Goal: Book appointment/travel/reservation

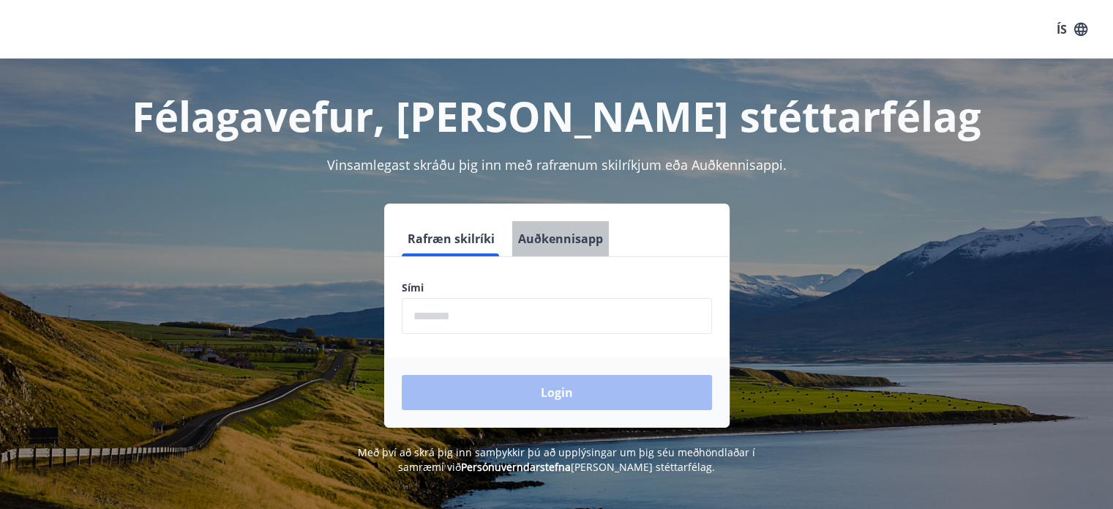
click at [574, 245] on button "Auðkennisapp" at bounding box center [560, 238] width 97 height 35
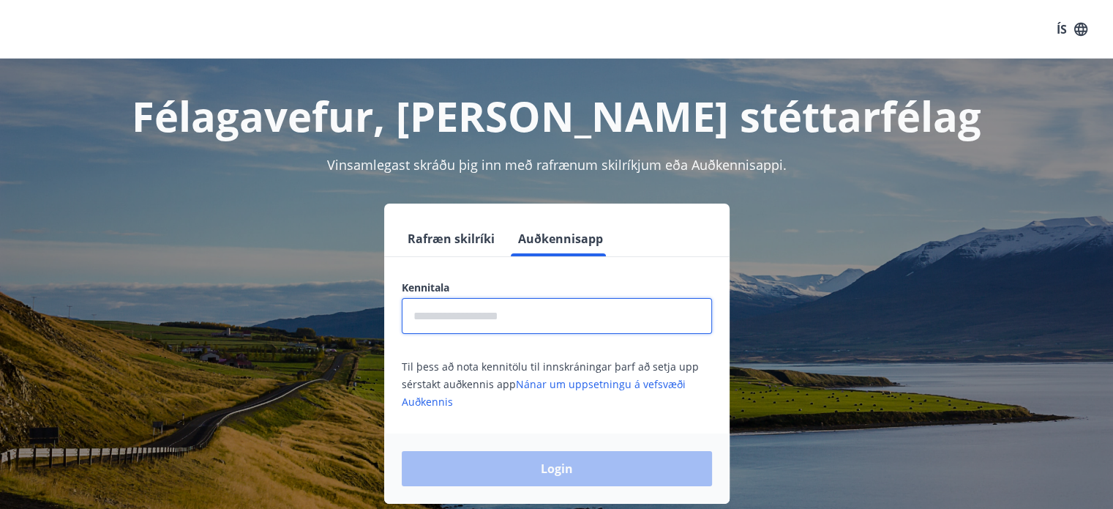
click at [436, 322] on input "text" at bounding box center [557, 316] width 310 height 36
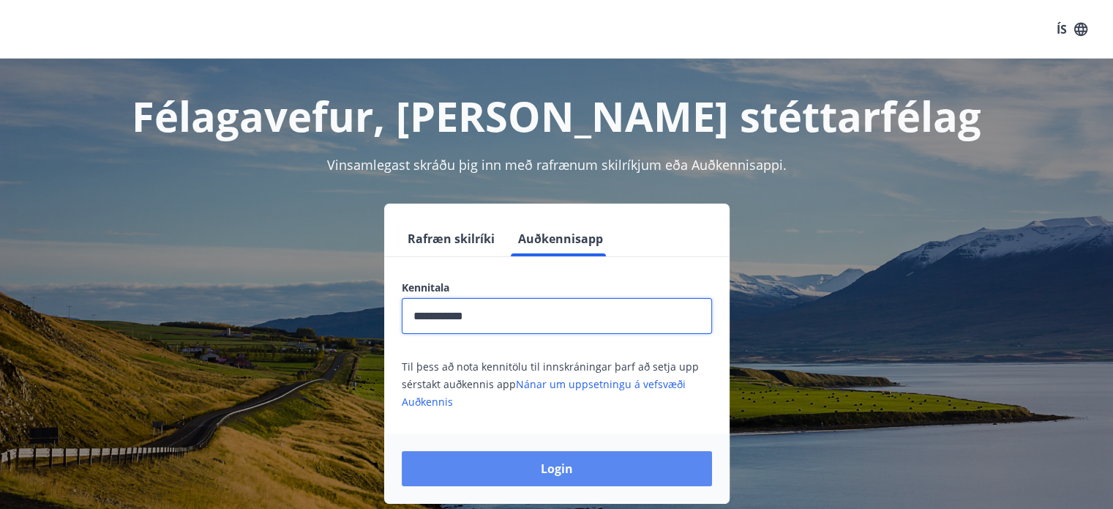
type input "**********"
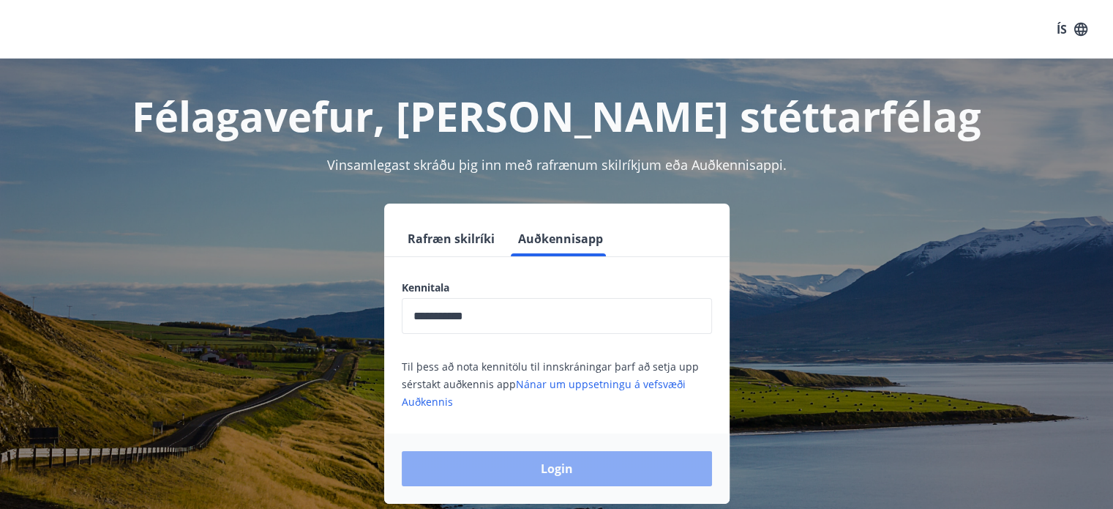
click at [544, 467] on button "Login" at bounding box center [557, 468] width 310 height 35
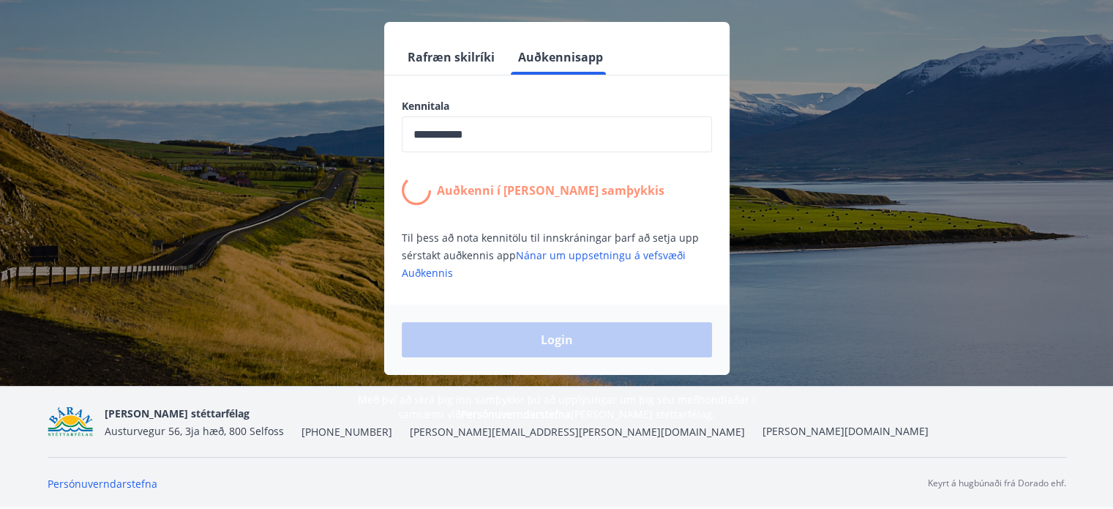
scroll to position [181, 0]
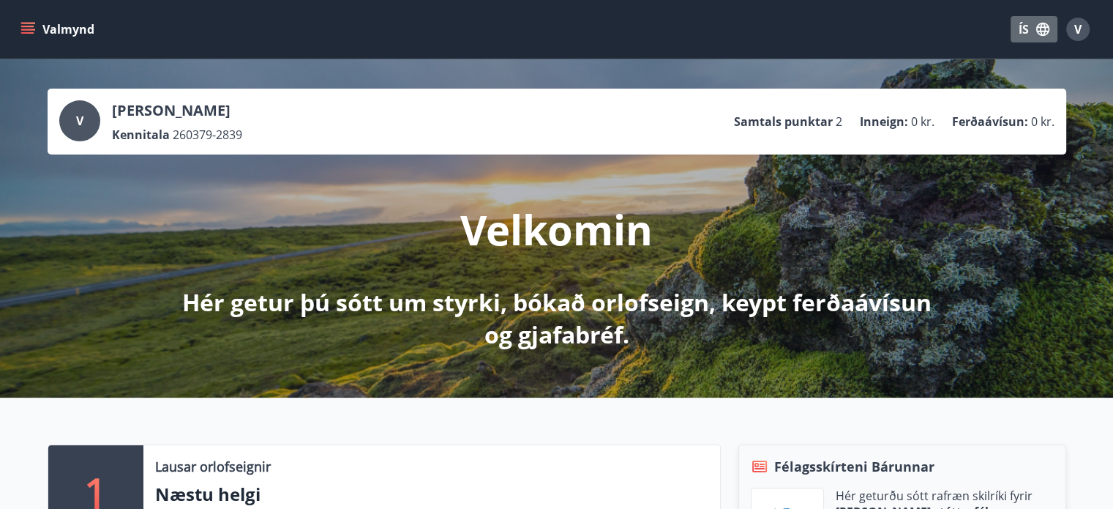
click at [1029, 26] on button "ÍS" at bounding box center [1034, 29] width 47 height 26
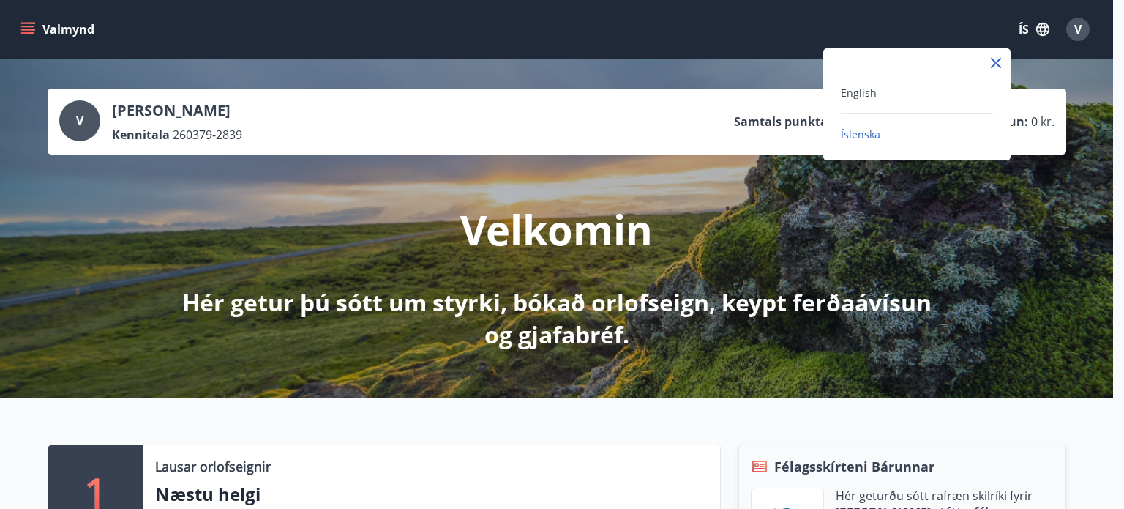
click at [894, 90] on div "English" at bounding box center [917, 92] width 152 height 18
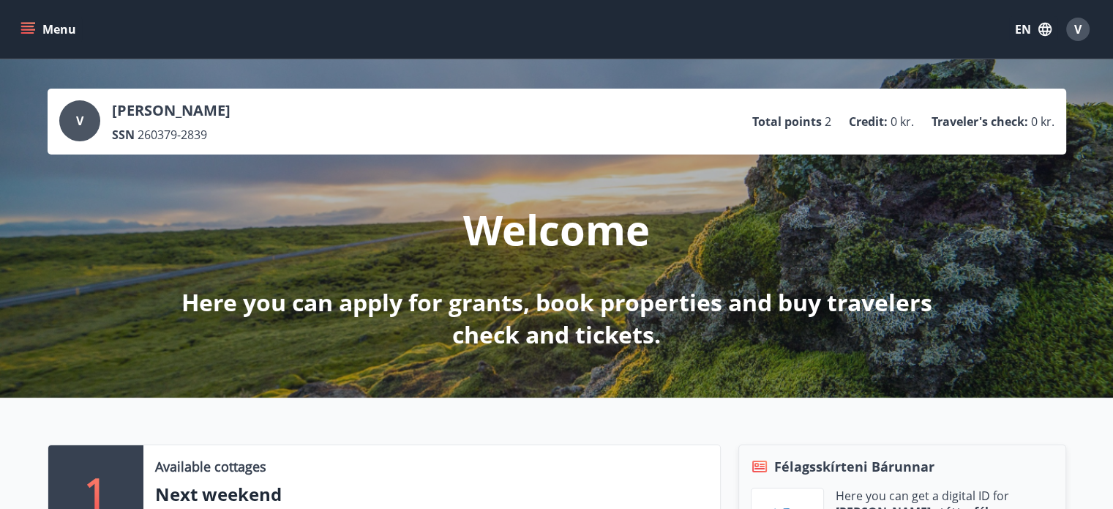
click at [33, 29] on icon "menu" at bounding box center [29, 29] width 16 height 1
click at [534, 50] on div "Menu EN V" at bounding box center [556, 29] width 1113 height 59
click at [33, 31] on icon "menu" at bounding box center [27, 29] width 15 height 15
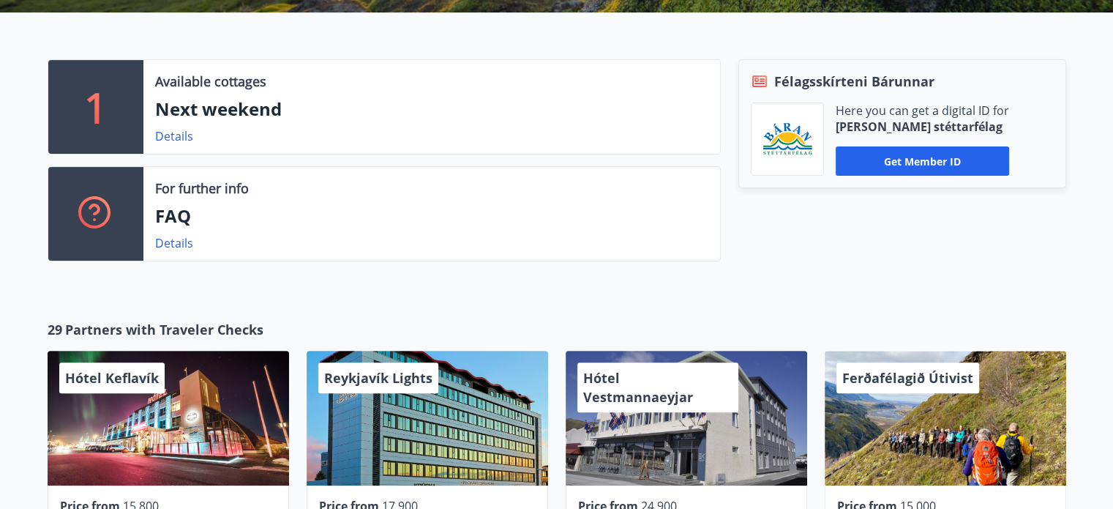
scroll to position [379, 0]
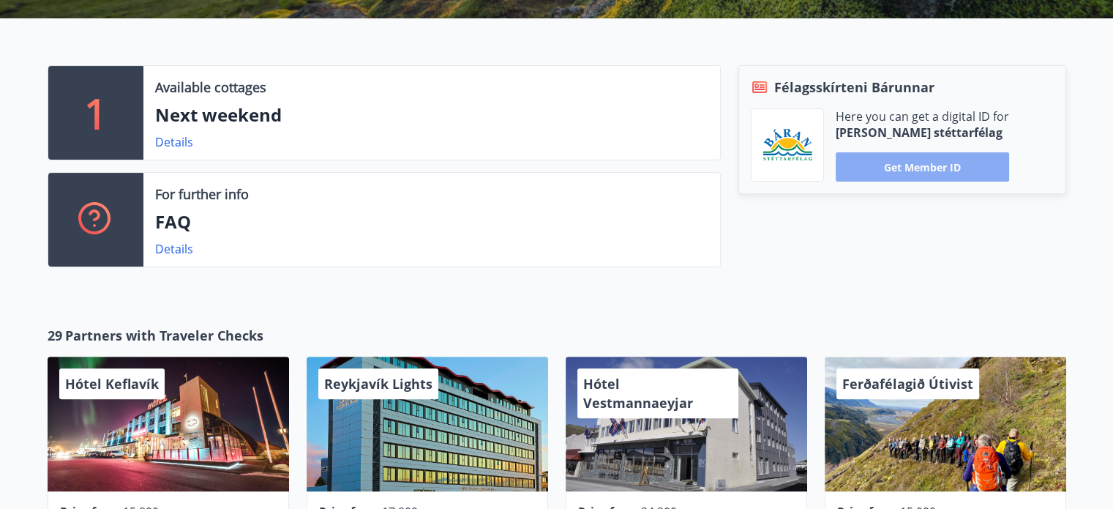
click at [942, 153] on button "Get member ID" at bounding box center [922, 166] width 173 height 29
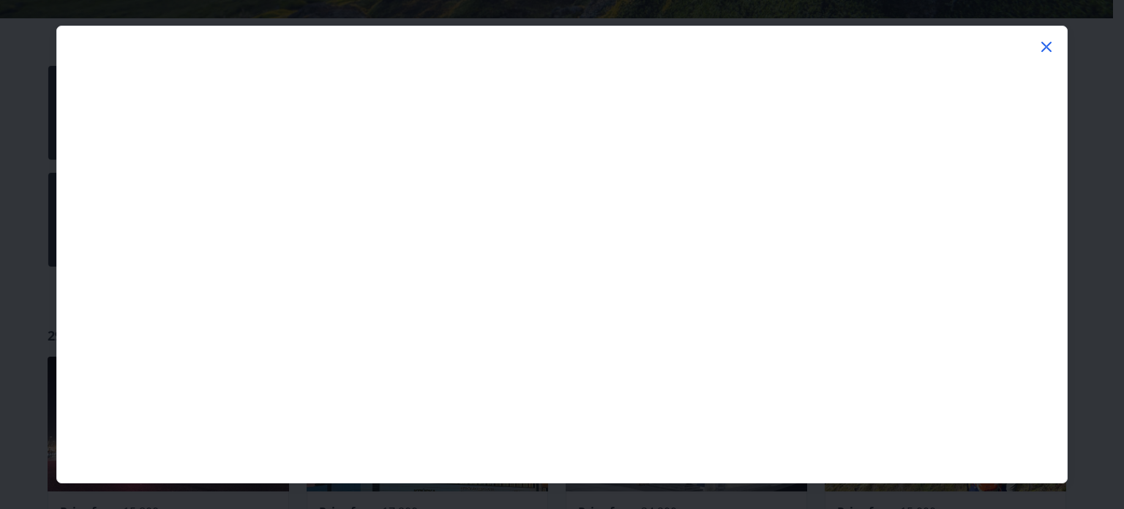
click at [1048, 45] on icon at bounding box center [1047, 47] width 10 height 10
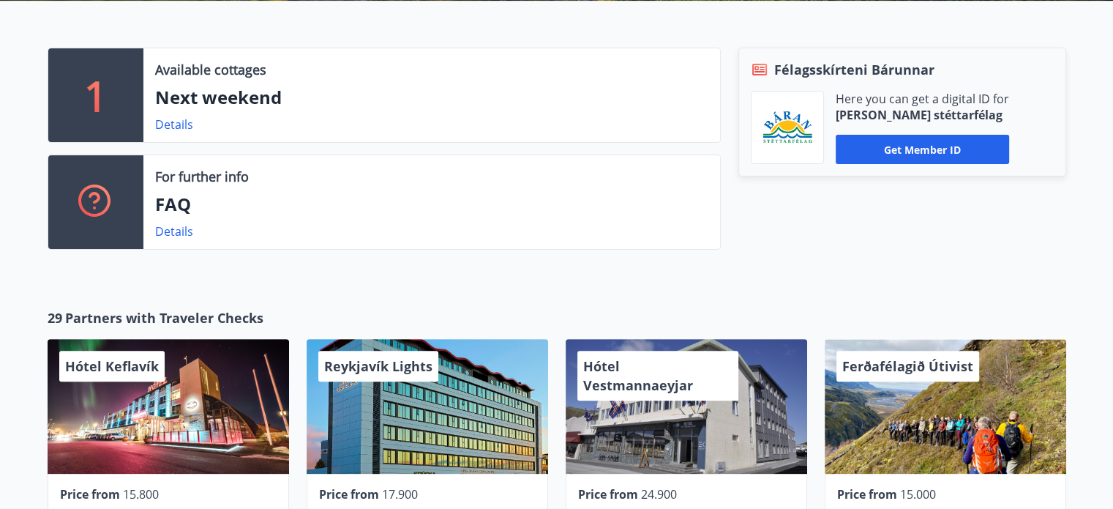
scroll to position [396, 0]
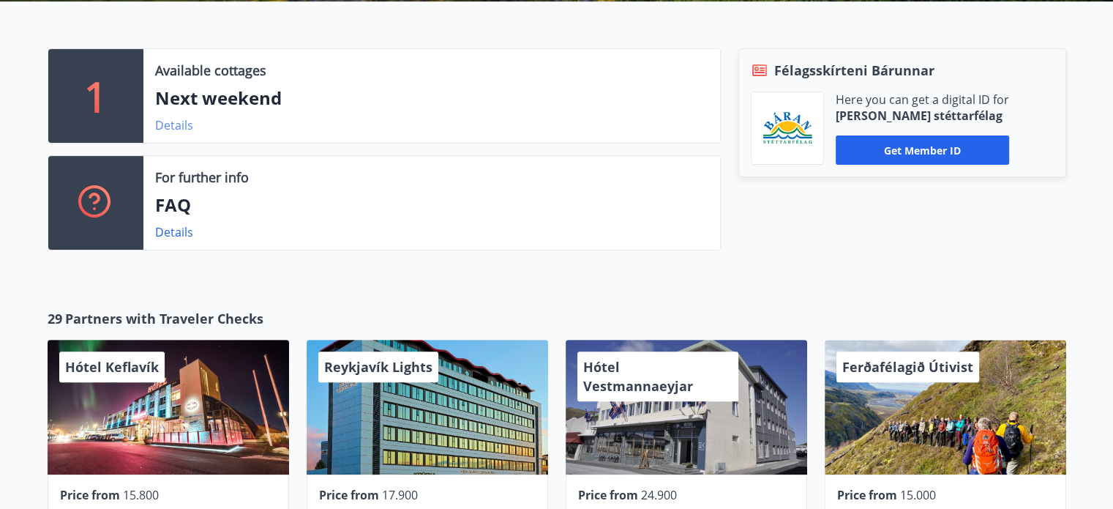
click at [175, 122] on link "Details" at bounding box center [174, 125] width 38 height 16
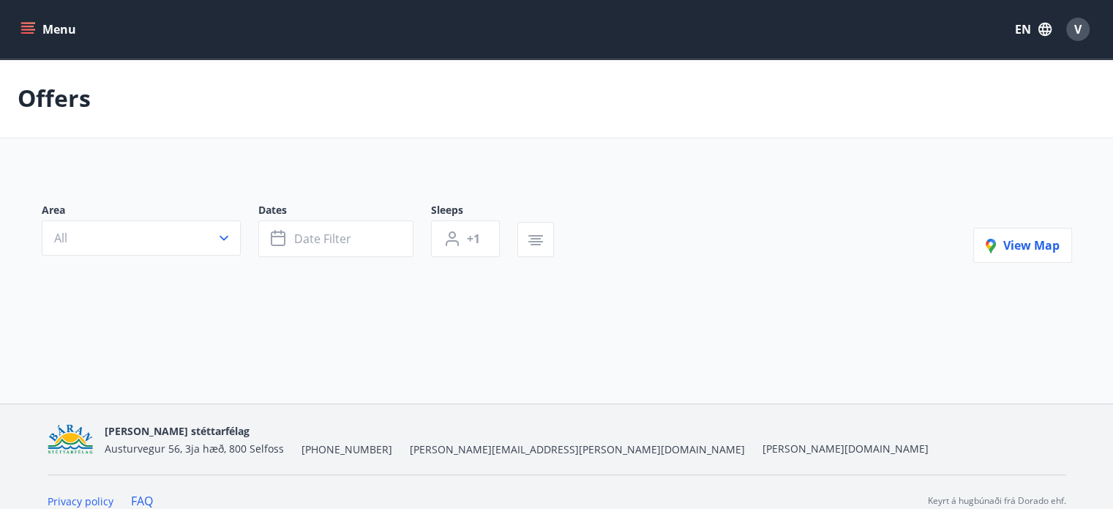
scroll to position [17, 0]
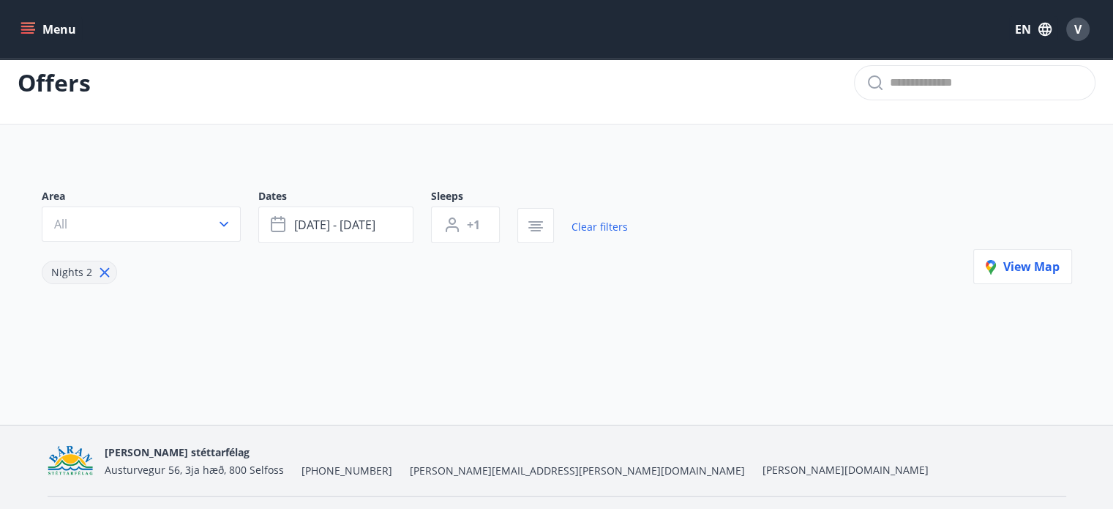
type input "*"
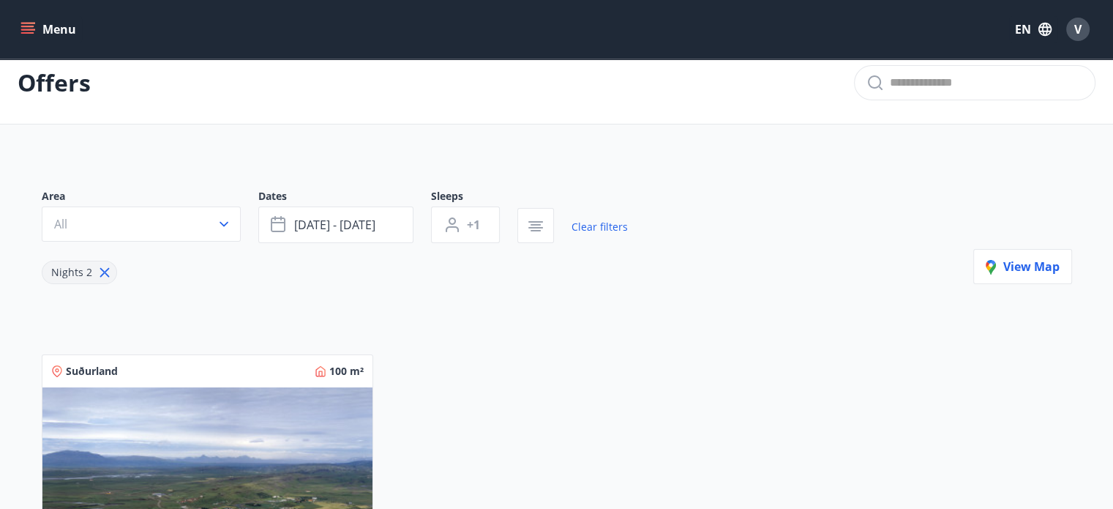
scroll to position [294, 0]
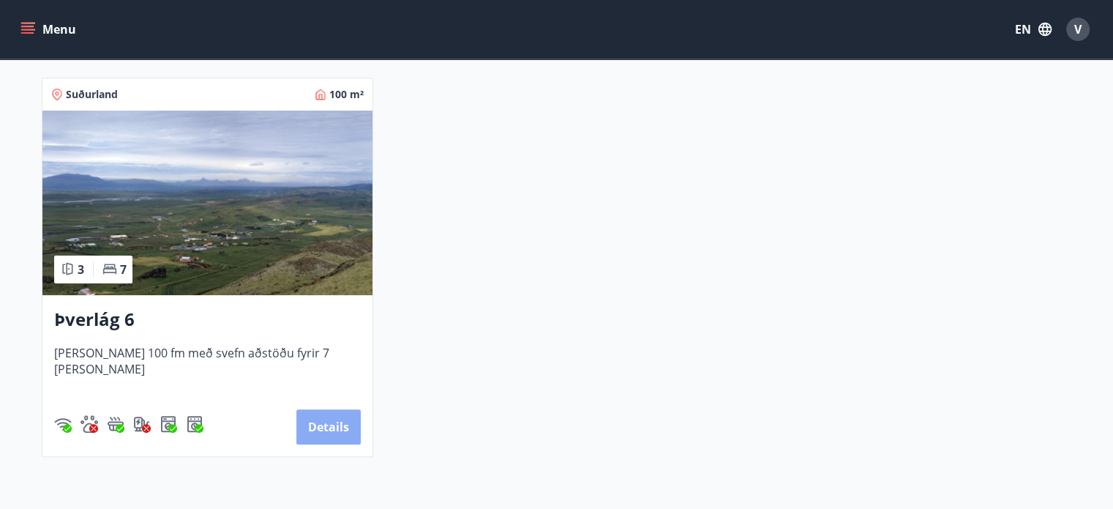
click at [331, 418] on button "Details" at bounding box center [328, 426] width 64 height 35
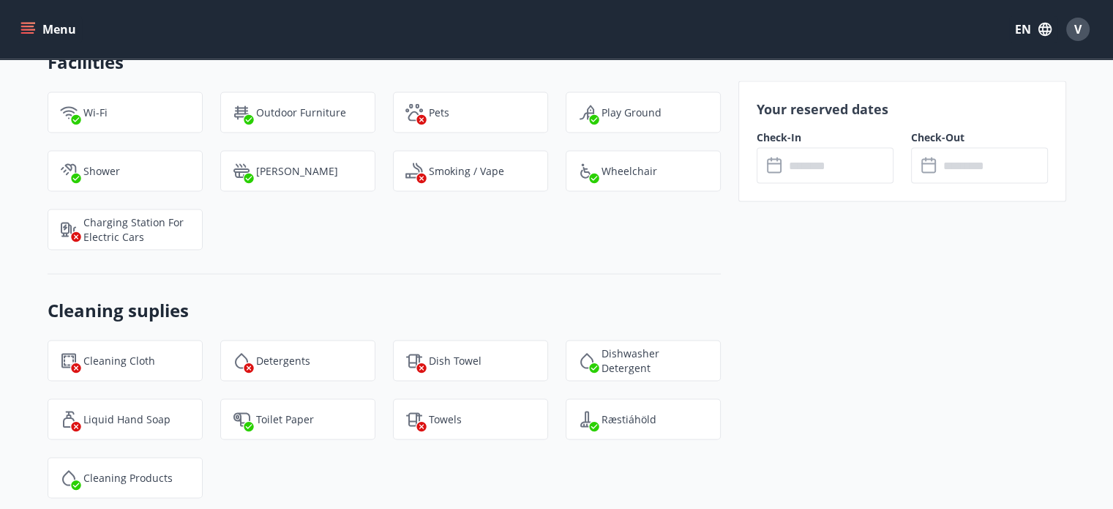
scroll to position [2774, 0]
drag, startPoint x: 750, startPoint y: 343, endPoint x: 746, endPoint y: 245, distance: 97.5
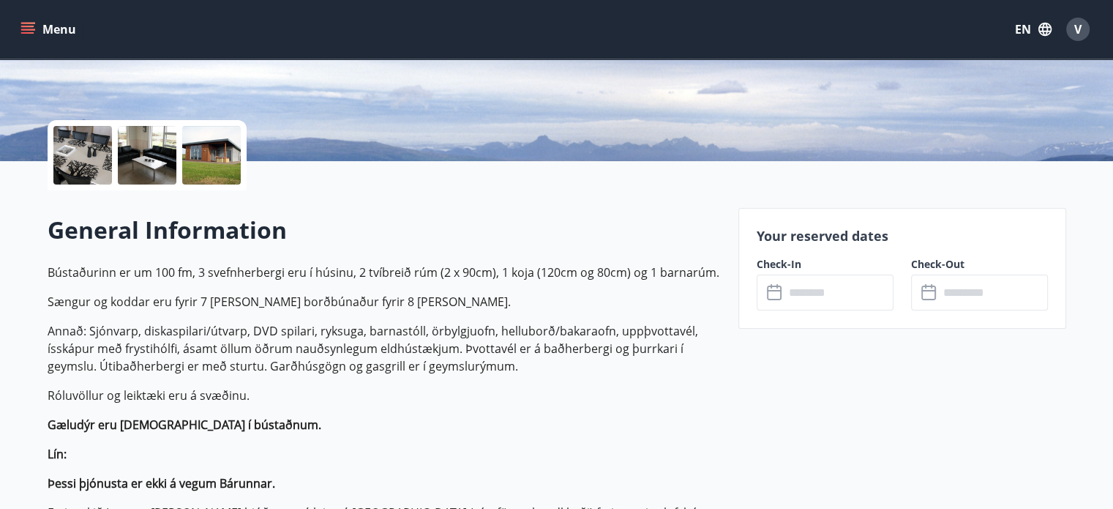
scroll to position [307, 0]
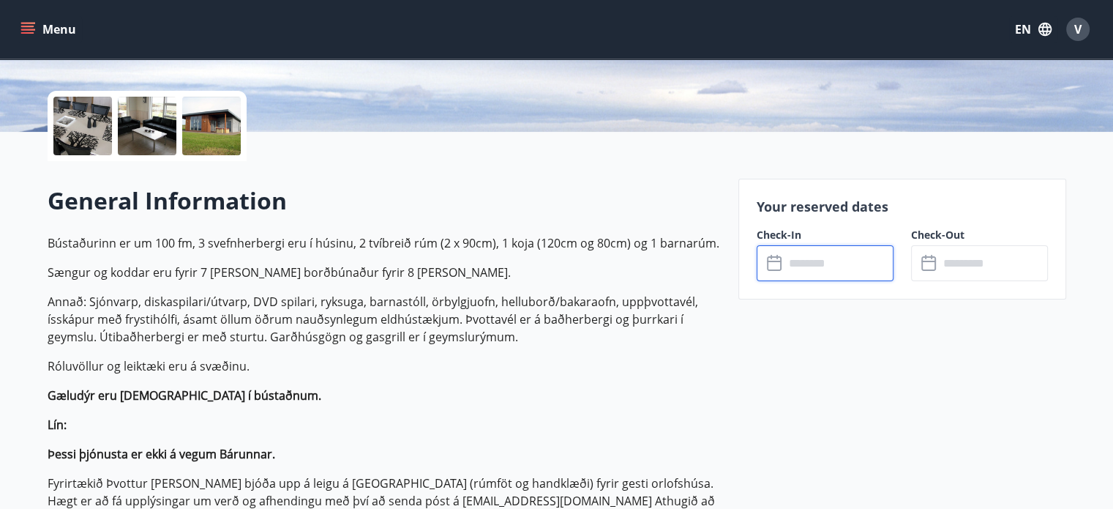
click at [844, 253] on input "text" at bounding box center [839, 263] width 109 height 36
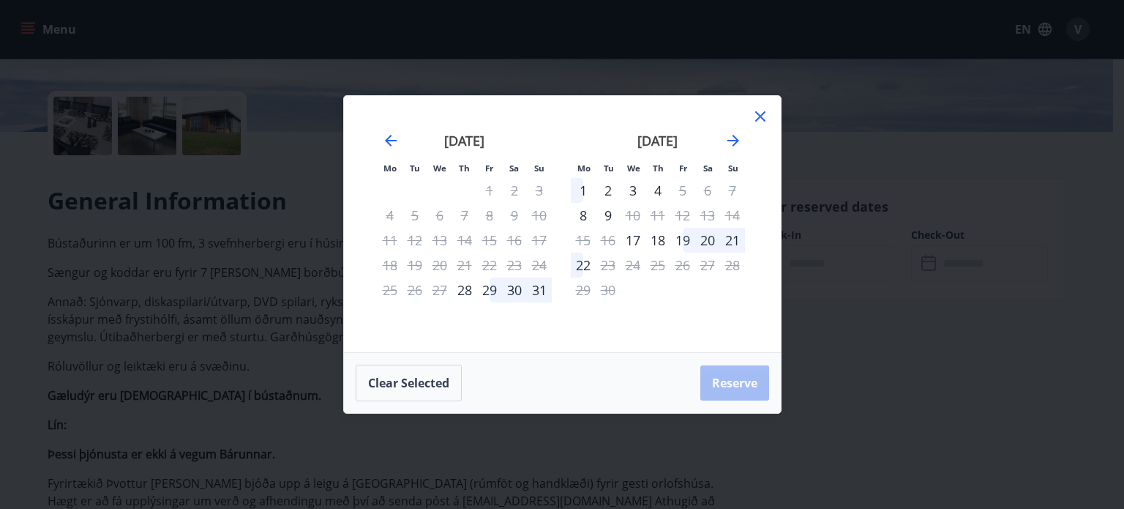
click at [608, 191] on div "2" at bounding box center [608, 190] width 25 height 25
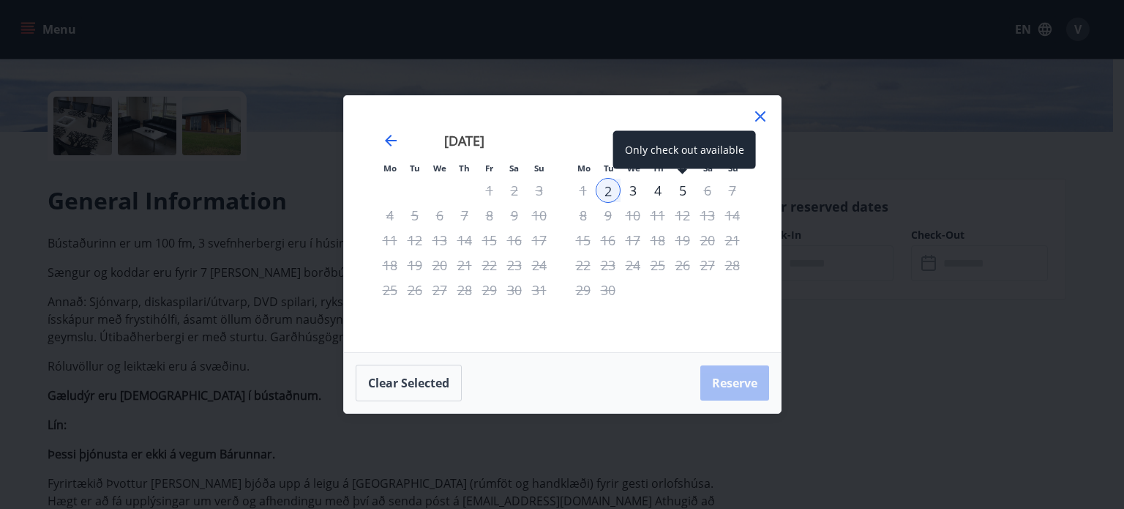
click at [684, 193] on div "5" at bounding box center [683, 190] width 25 height 25
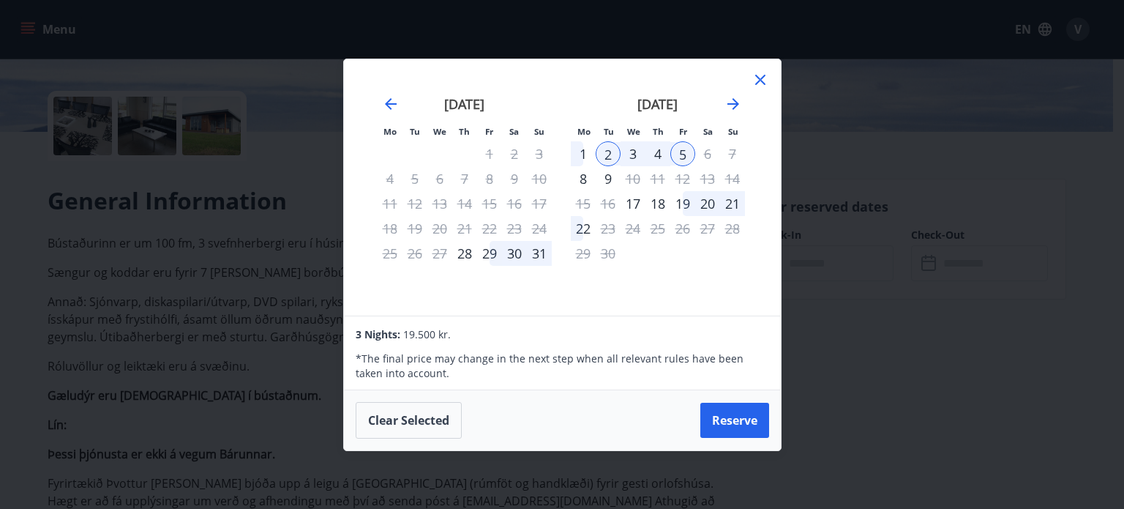
click at [764, 81] on icon at bounding box center [761, 80] width 18 height 18
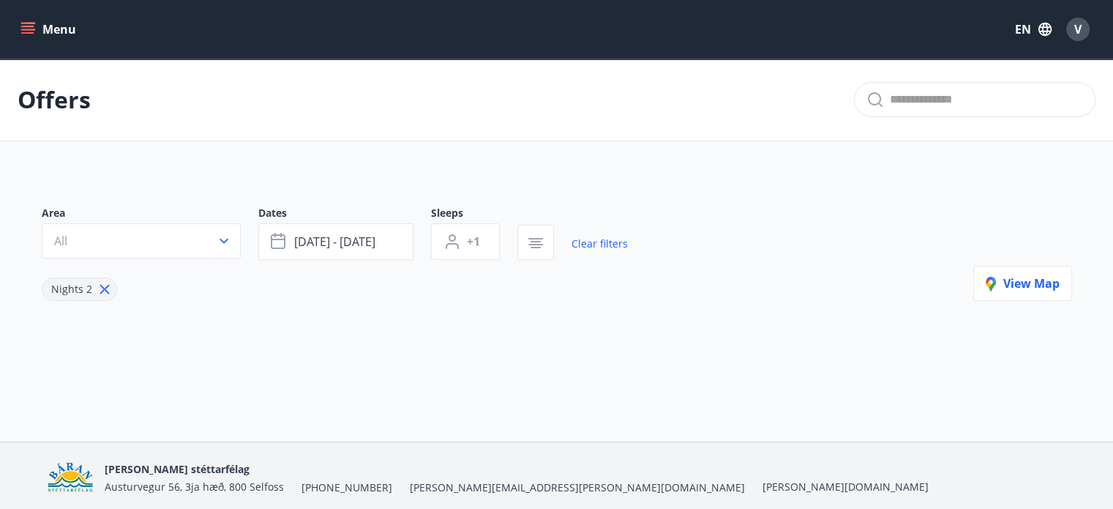
type input "*"
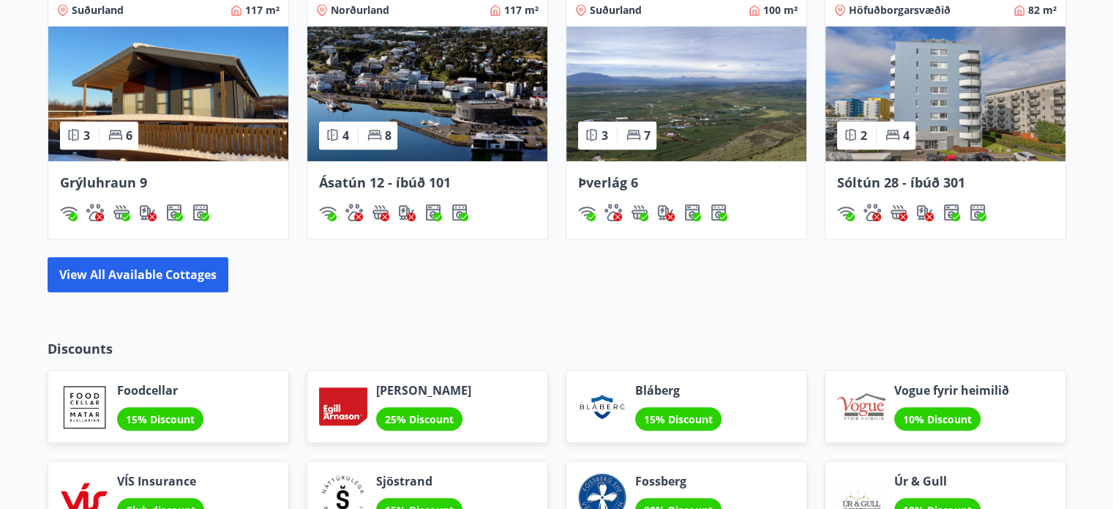
scroll to position [976, 0]
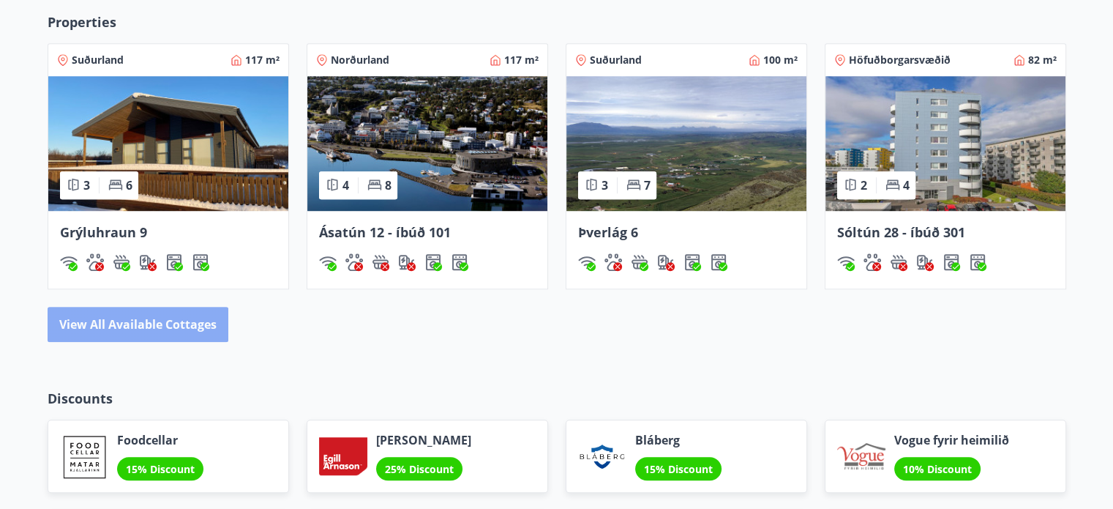
click at [97, 315] on button "View all available cottages" at bounding box center [138, 324] width 181 height 35
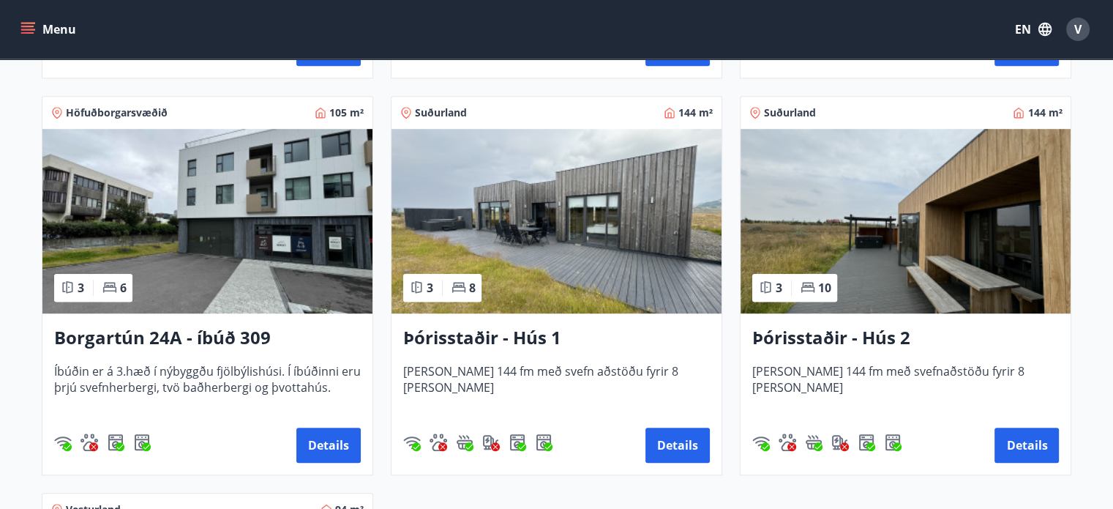
scroll to position [1030, 0]
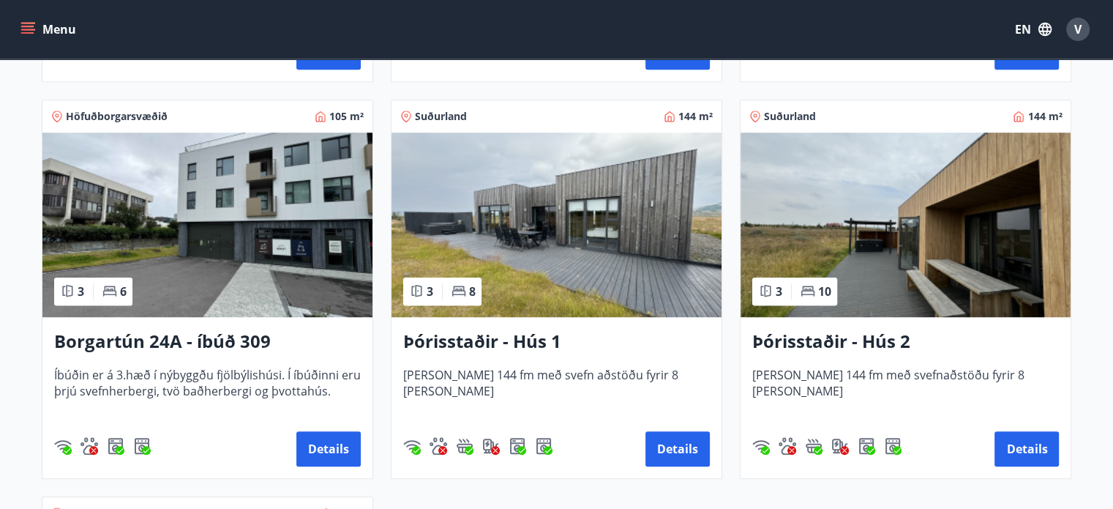
click at [309, 302] on img at bounding box center [207, 224] width 330 height 184
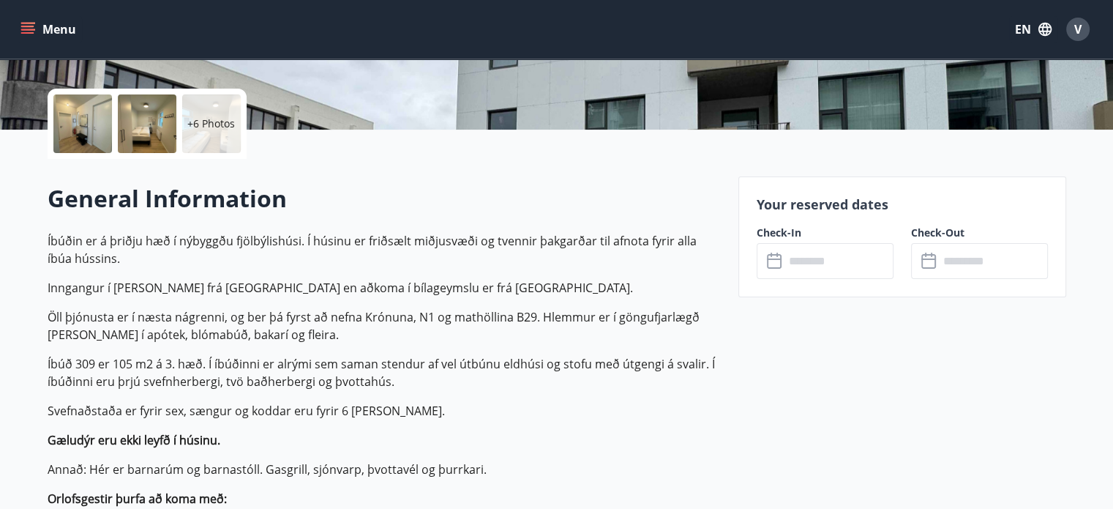
scroll to position [403, 0]
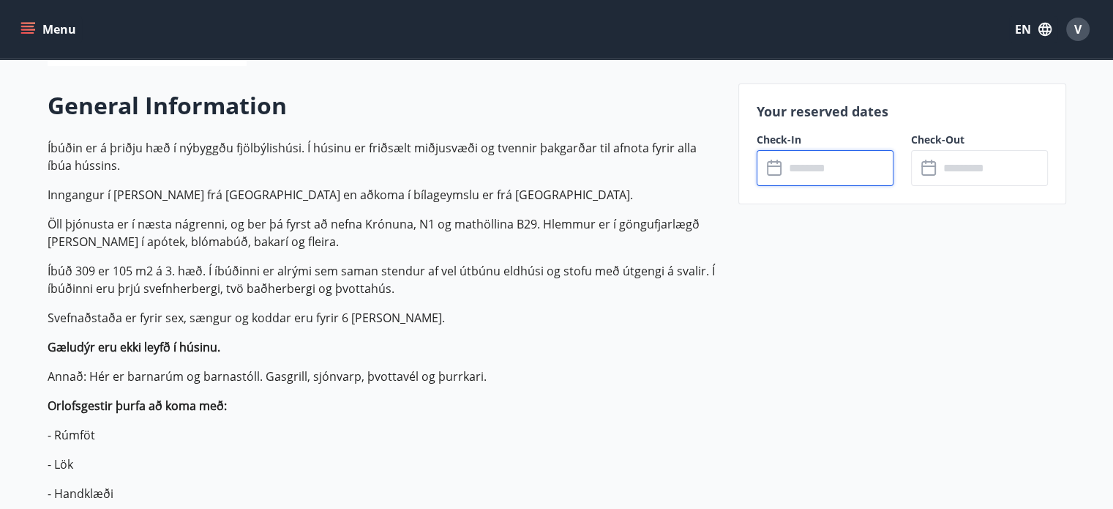
click at [804, 160] on input "text" at bounding box center [839, 168] width 109 height 36
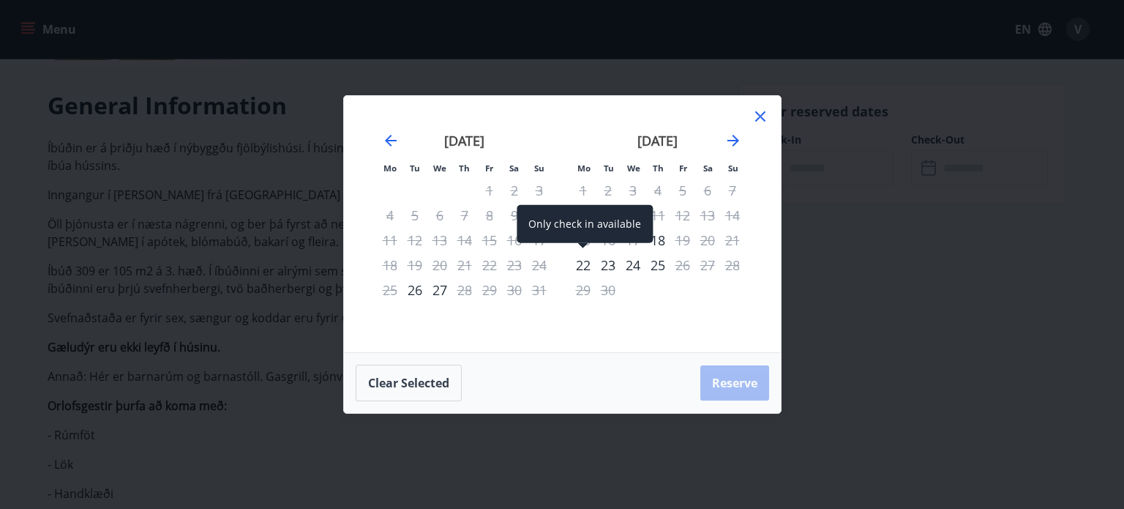
click at [583, 260] on div "22" at bounding box center [583, 265] width 25 height 25
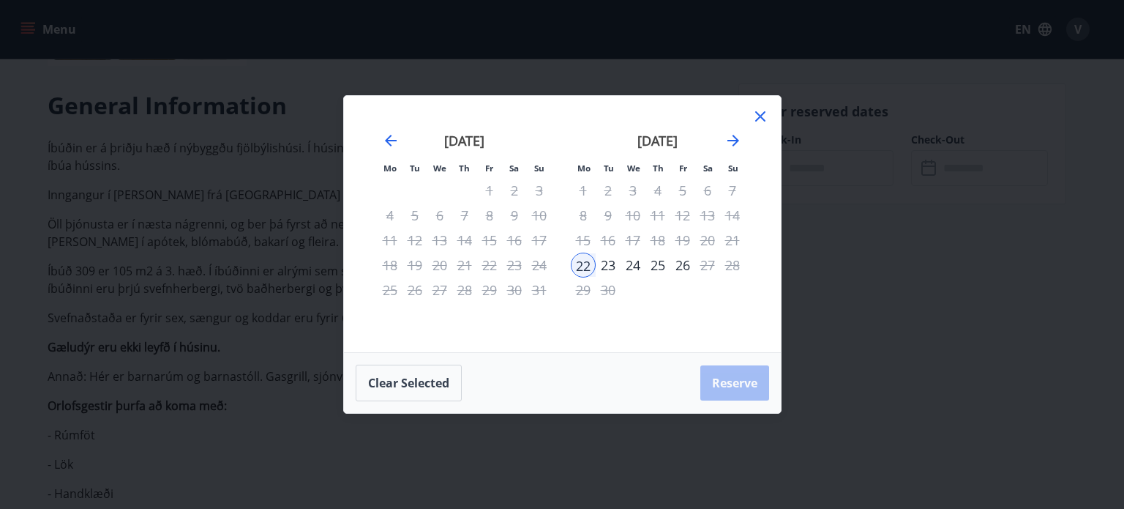
click at [603, 266] on div "23" at bounding box center [608, 265] width 25 height 25
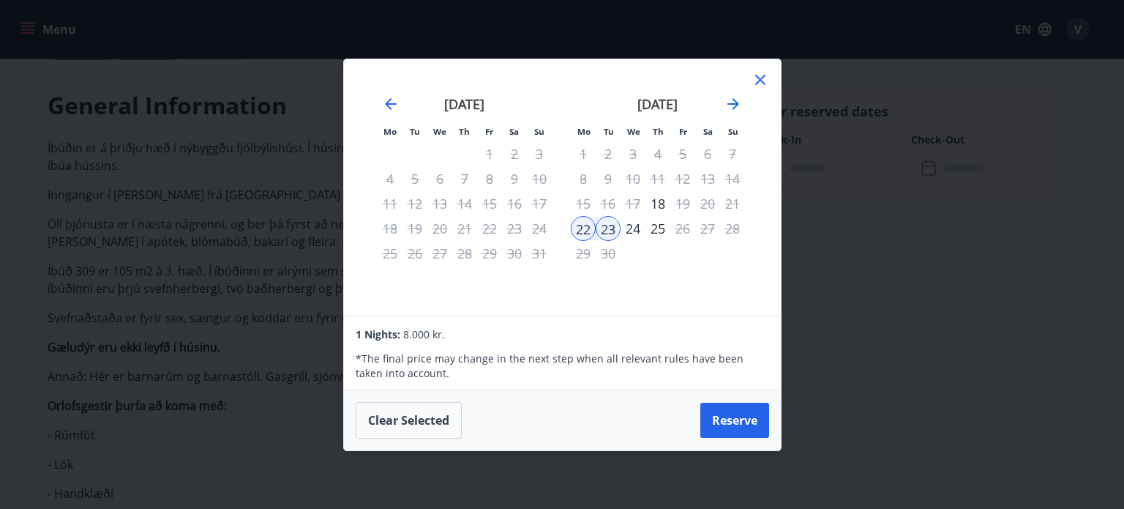
click at [880, 254] on div "Mo Tu We Th Fr Sa Su Mo Tu We Th Fr Sa Su [DATE] 1 2 3 4 5 6 7 8 9 10 11 12 13 …" at bounding box center [562, 254] width 1124 height 509
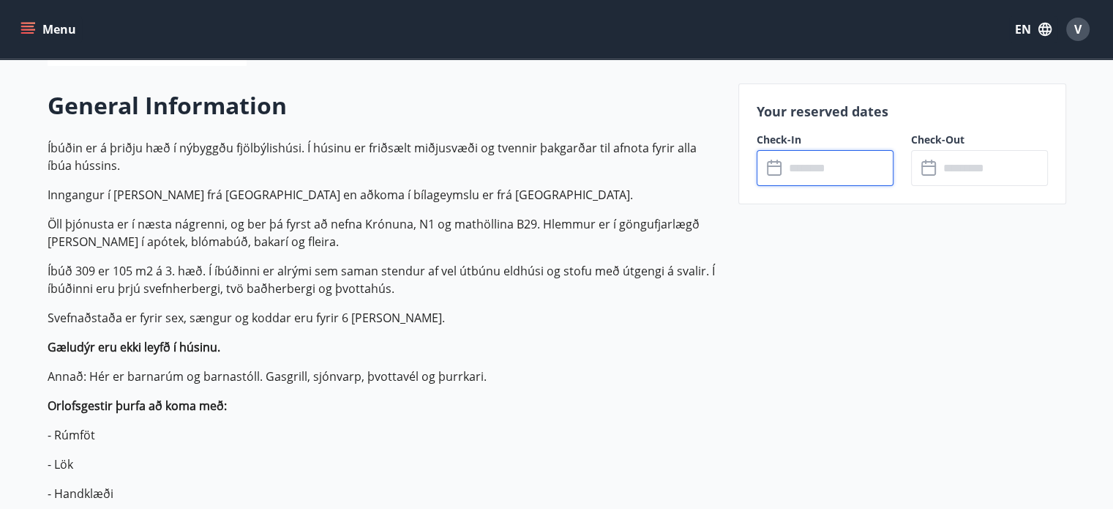
scroll to position [549, 0]
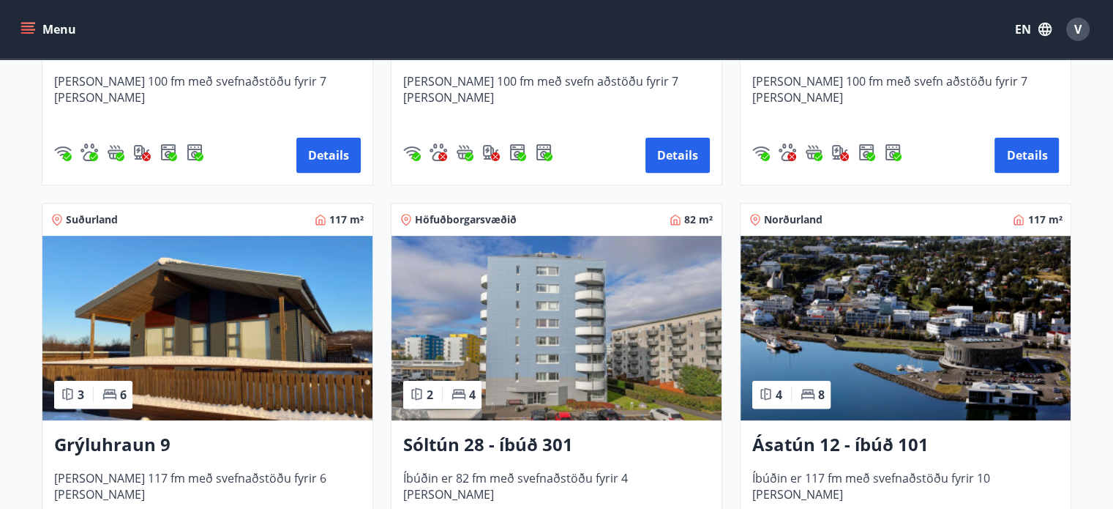
scroll to position [575, 0]
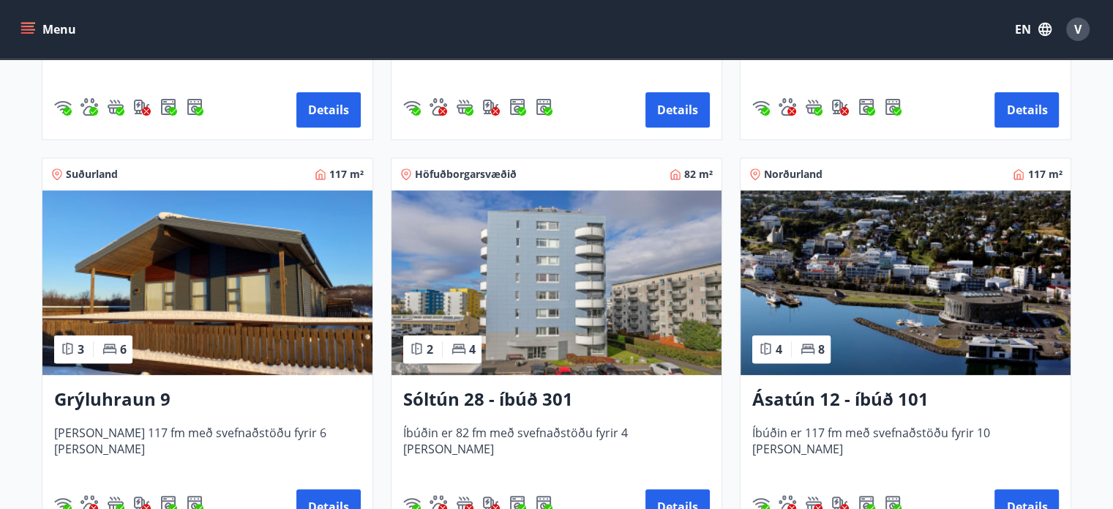
click at [630, 351] on img at bounding box center [557, 282] width 330 height 184
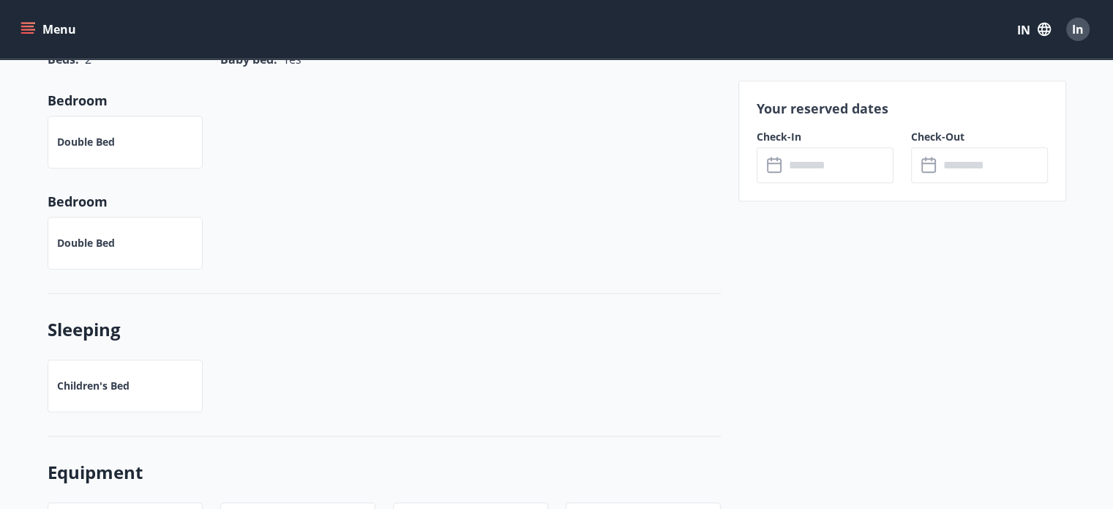
scroll to position [1568, 0]
click at [813, 168] on input "text" at bounding box center [839, 165] width 109 height 36
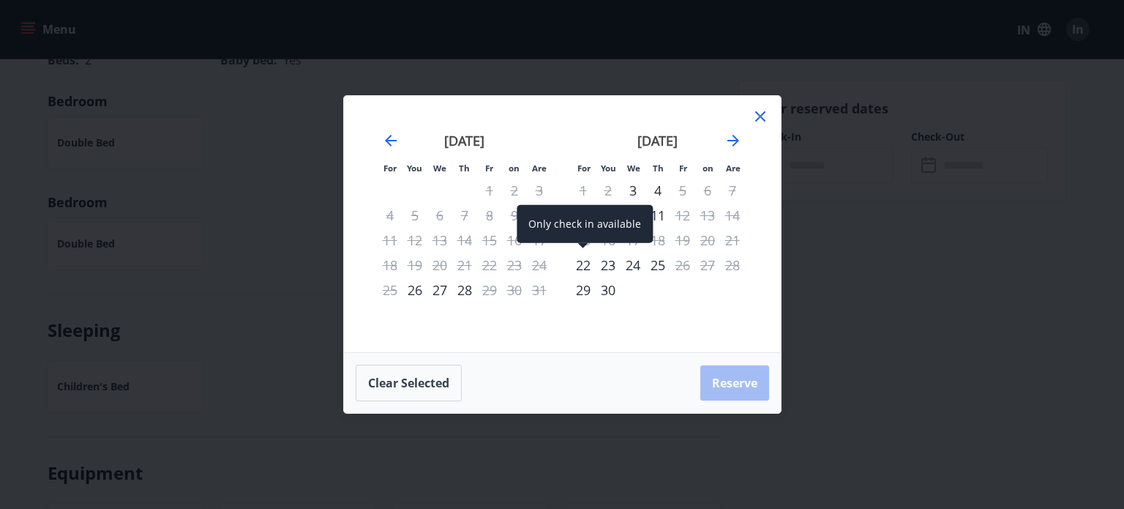
click at [583, 263] on font "22" at bounding box center [583, 265] width 15 height 18
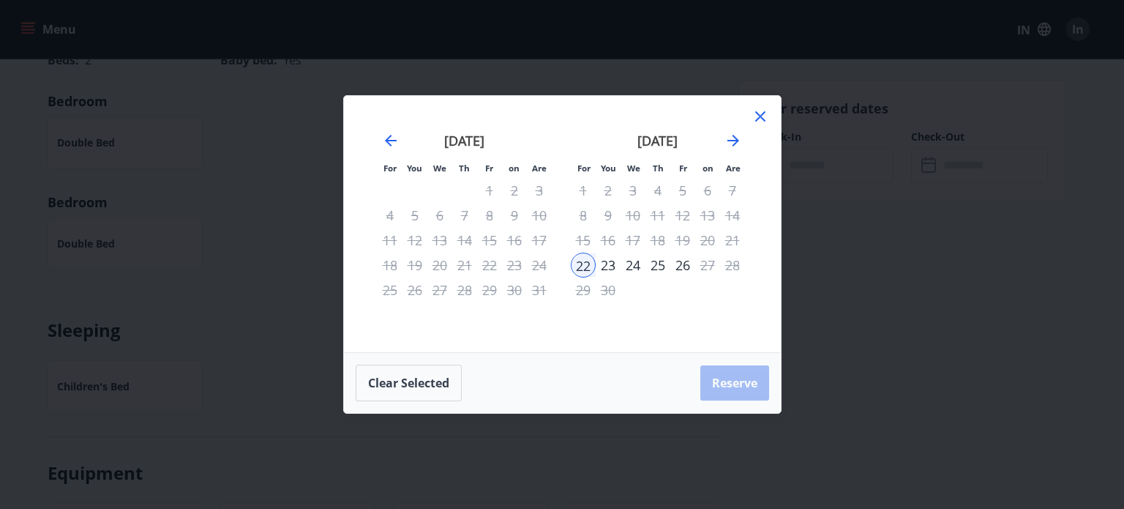
click at [610, 266] on font "23" at bounding box center [608, 265] width 15 height 18
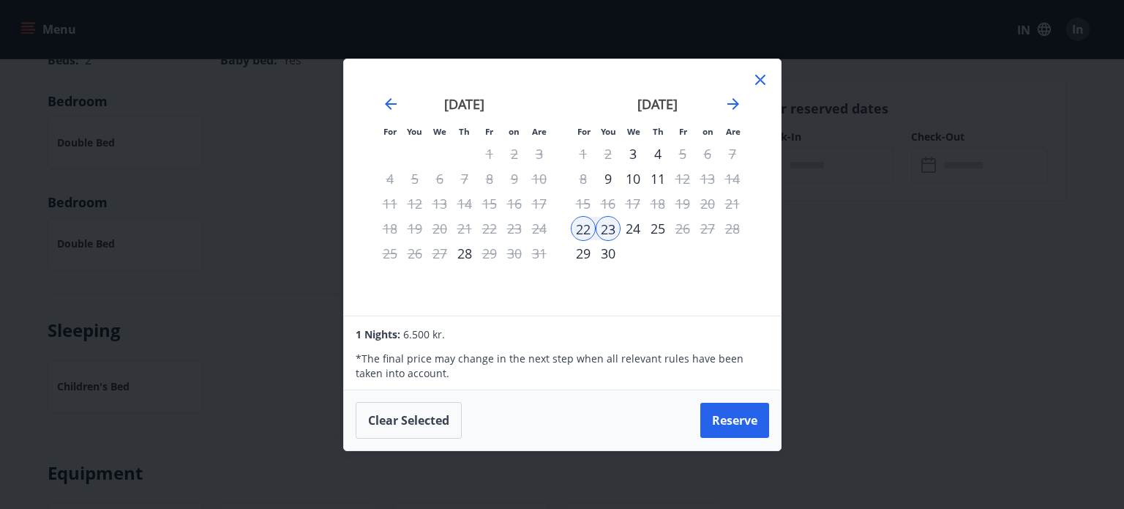
click at [754, 86] on icon at bounding box center [761, 80] width 18 height 18
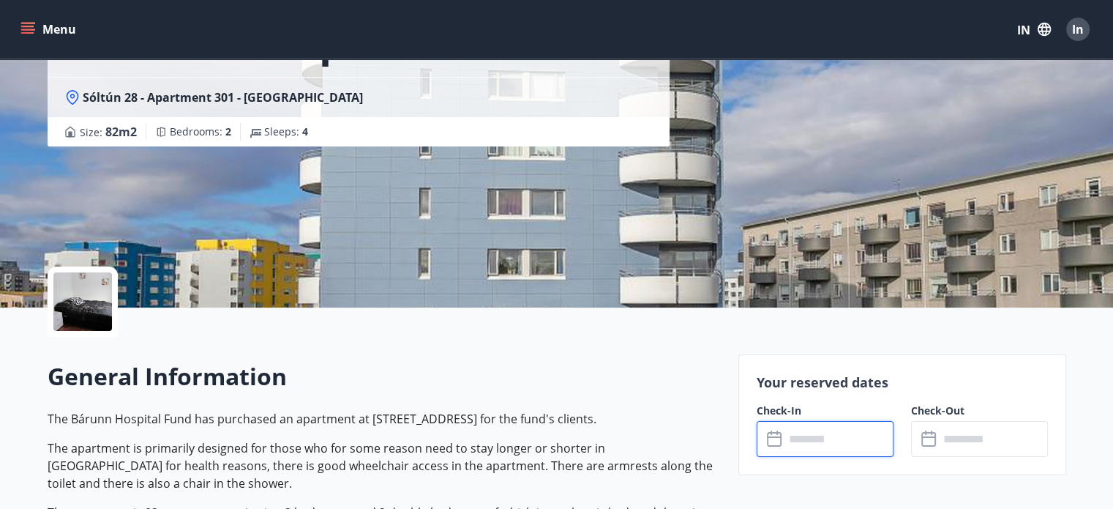
scroll to position [0, 0]
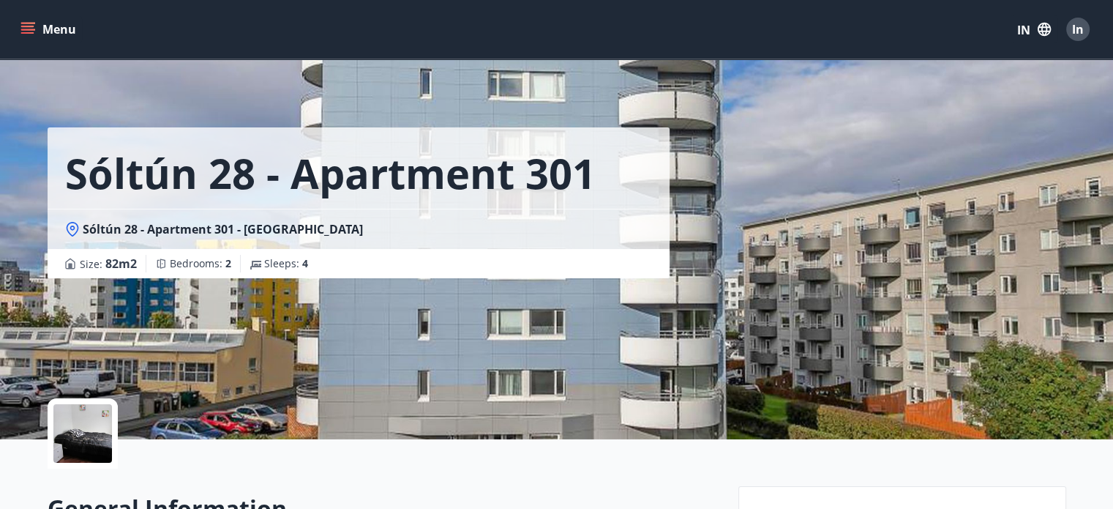
drag, startPoint x: 79, startPoint y: 225, endPoint x: 307, endPoint y: 231, distance: 228.5
click at [307, 231] on div "Sóltún 28 - Apartment 301 - [GEOGRAPHIC_DATA]" at bounding box center [358, 229] width 587 height 16
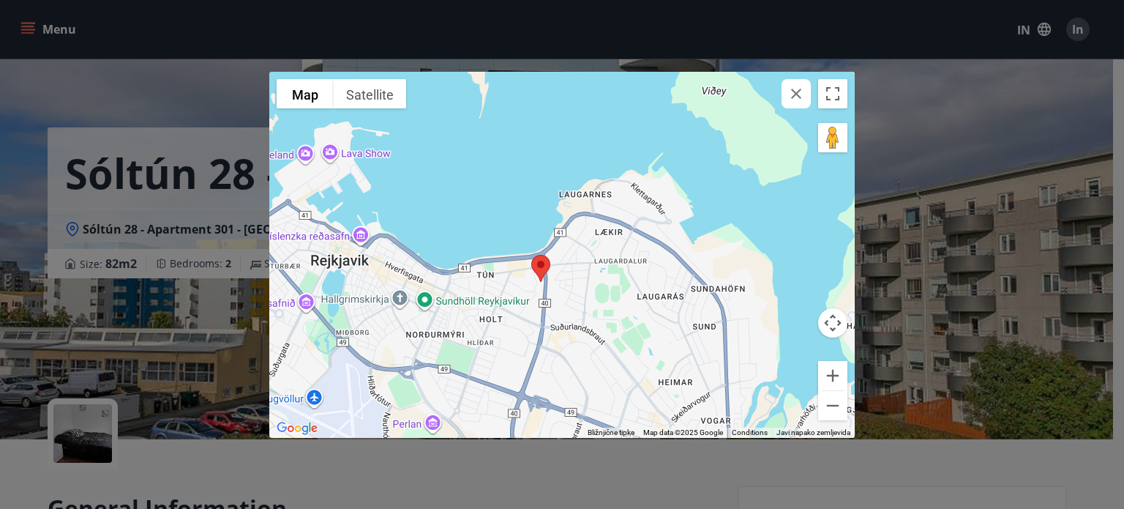
click at [534, 310] on div at bounding box center [562, 255] width 586 height 366
click at [826, 324] on button "Map camera controls" at bounding box center [832, 322] width 29 height 29
click at [832, 383] on button "Enlarge" at bounding box center [832, 375] width 29 height 29
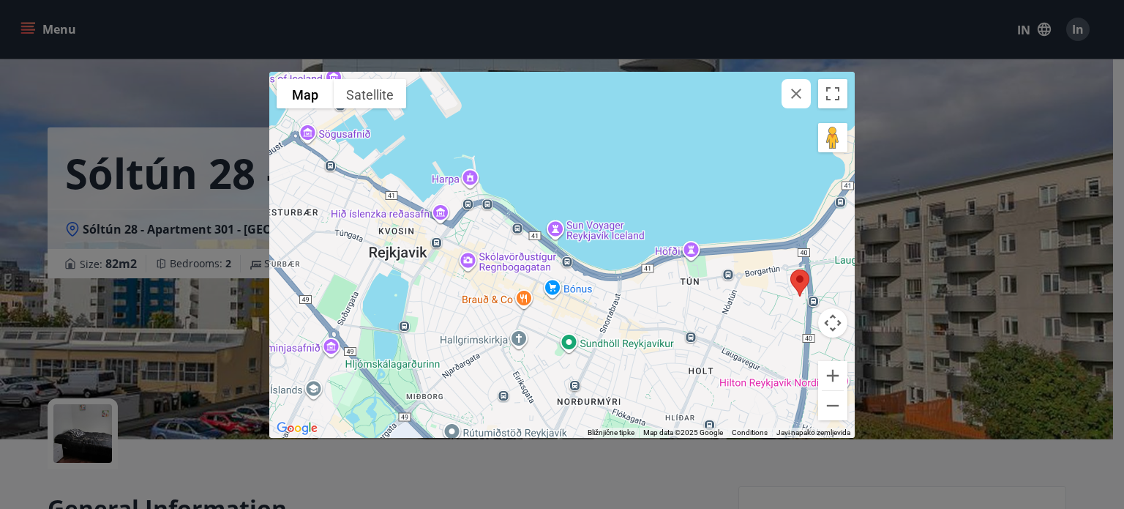
click at [134, 67] on div "← Move left → Move right ↑ Move up ↓ Move down + Enlarge - Zoom out Home Jump l…" at bounding box center [562, 254] width 1124 height 509
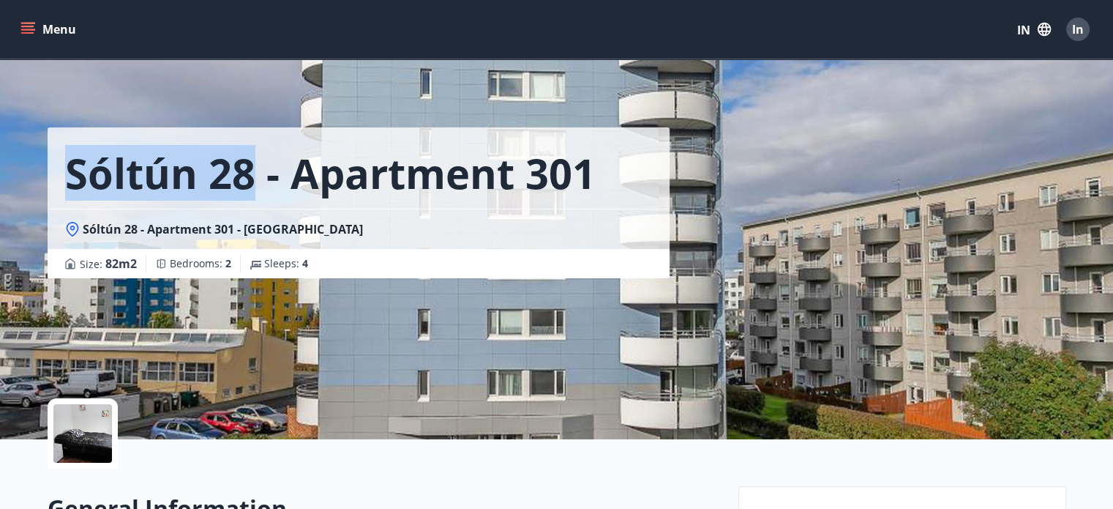
drag, startPoint x: 64, startPoint y: 173, endPoint x: 243, endPoint y: 187, distance: 179.1
click at [243, 187] on font "Sóltún 28 - apartment 301" at bounding box center [330, 173] width 531 height 56
